Goal: Transaction & Acquisition: Purchase product/service

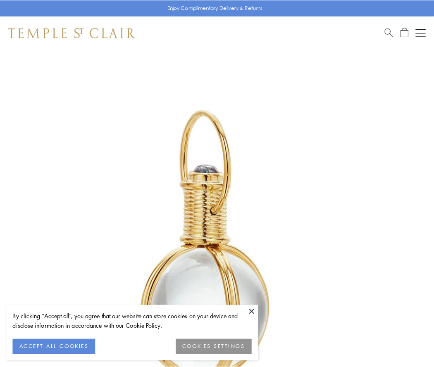
scroll to position [216, 0]
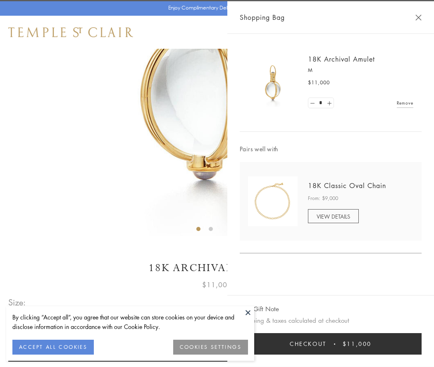
click at [331, 344] on button "Checkout $11,000" at bounding box center [331, 344] width 182 height 22
